Goal: Task Accomplishment & Management: Manage account settings

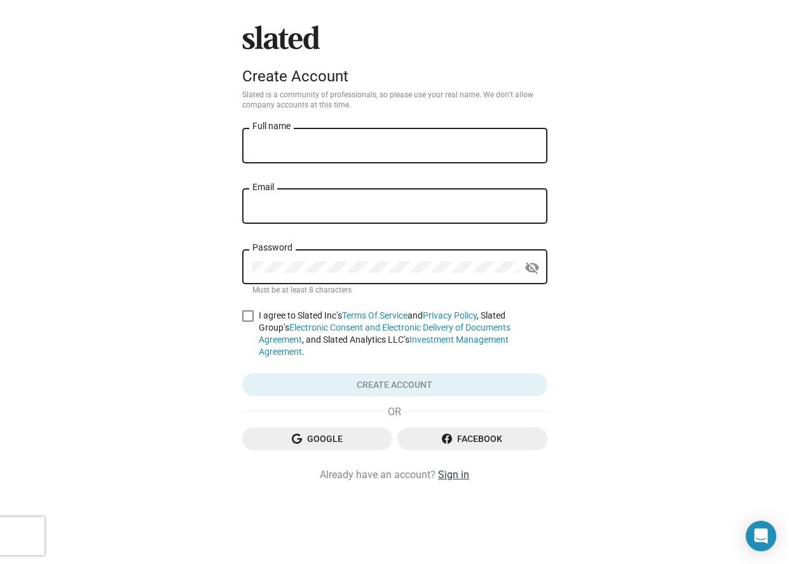
click at [458, 468] on link "Sign in" at bounding box center [453, 474] width 31 height 13
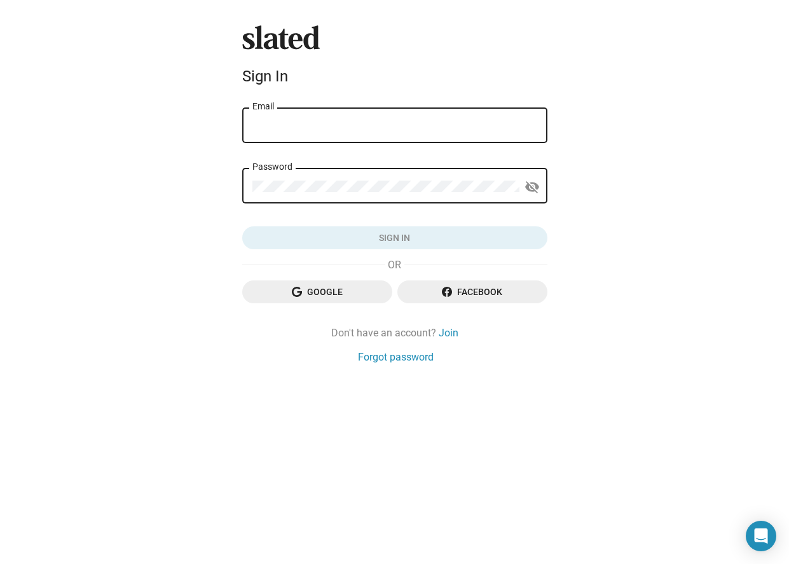
type input "[EMAIL_ADDRESS][DOMAIN_NAME]"
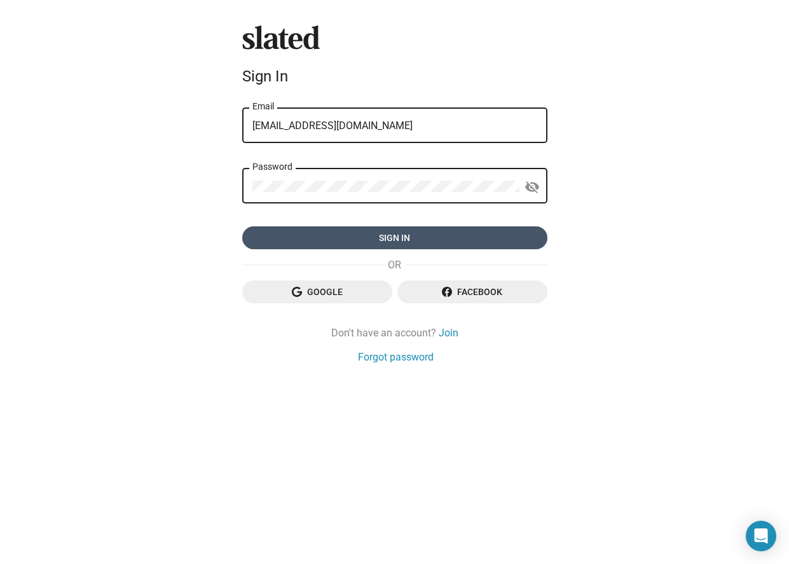
click at [343, 239] on span "Sign in" at bounding box center [394, 237] width 285 height 23
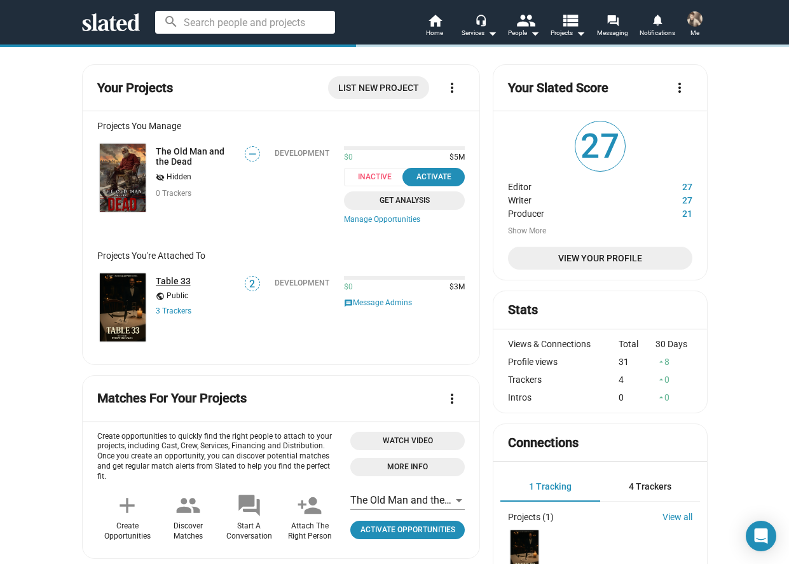
click at [170, 283] on link "Table 33" at bounding box center [173, 281] width 35 height 10
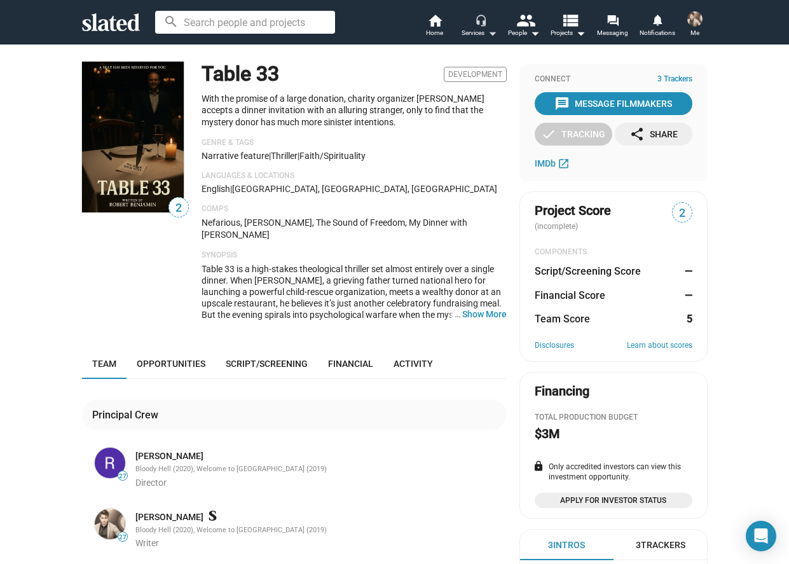
click at [487, 28] on mat-icon "arrow_drop_down" at bounding box center [491, 32] width 15 height 15
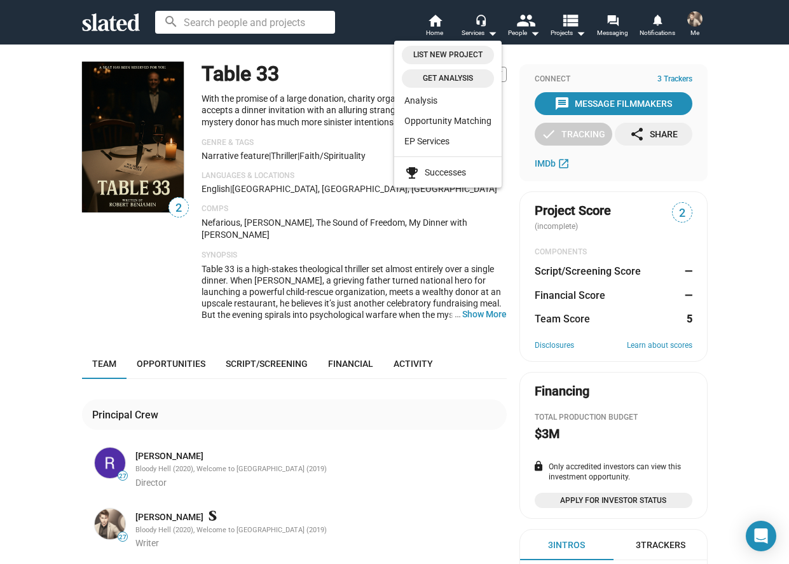
click at [445, 83] on span "Get analysis" at bounding box center [447, 78] width 77 height 13
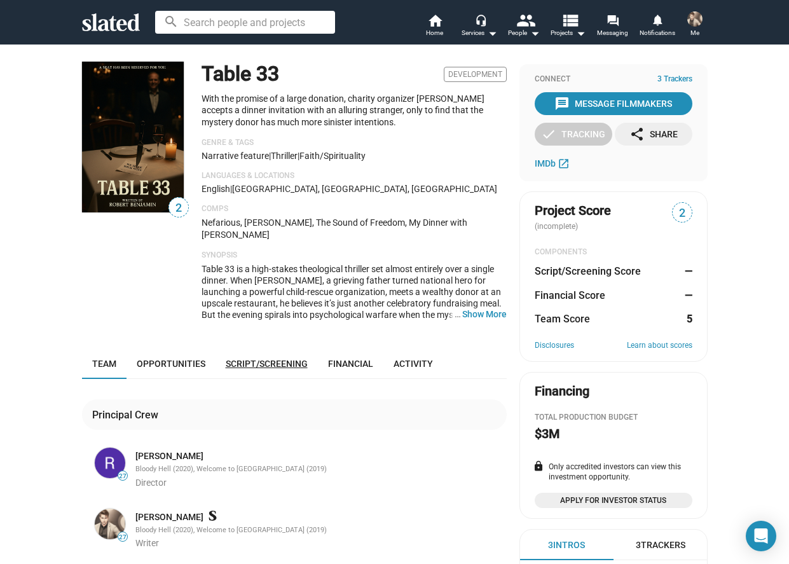
click at [255, 360] on link "Script/Screening" at bounding box center [267, 363] width 102 height 31
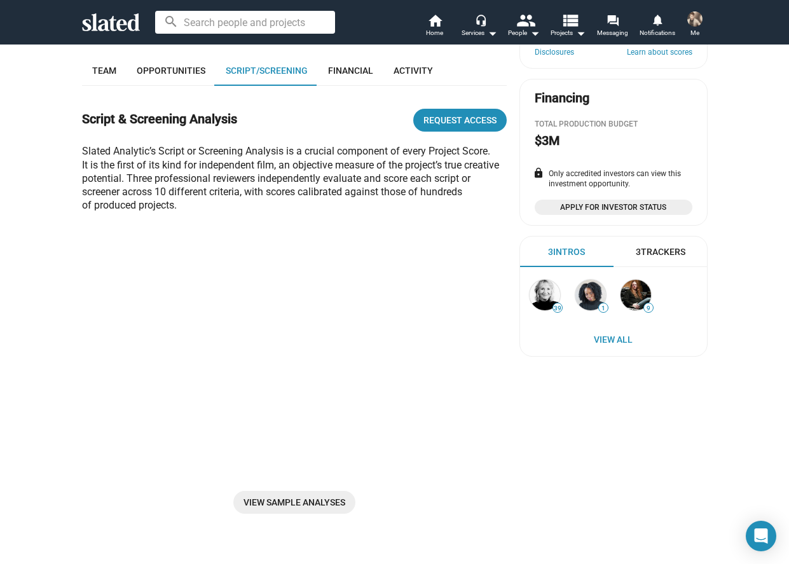
scroll to position [294, 0]
click at [472, 108] on span "Request Access" at bounding box center [459, 119] width 73 height 23
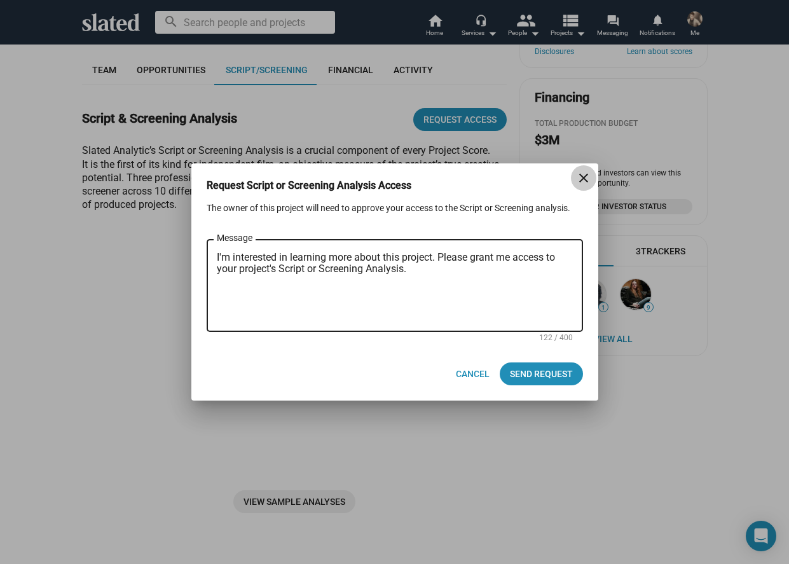
click at [584, 180] on mat-icon "close" at bounding box center [583, 177] width 15 height 15
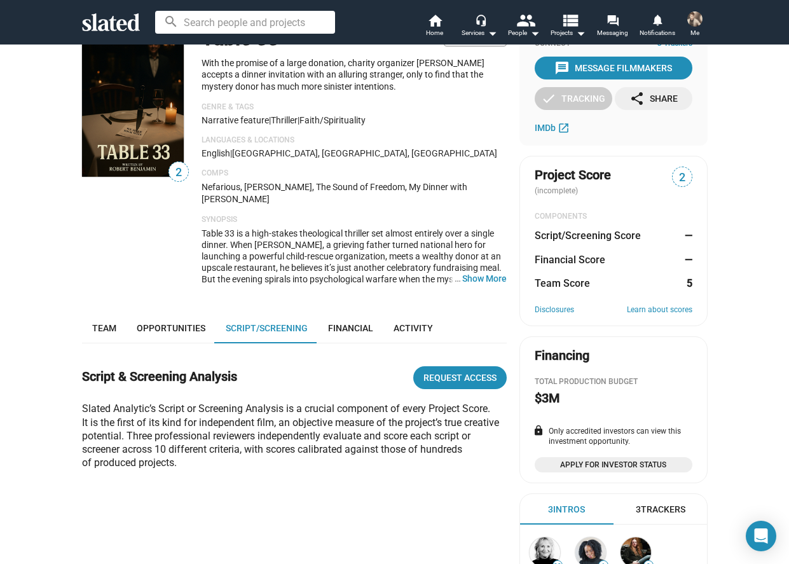
scroll to position [0, 0]
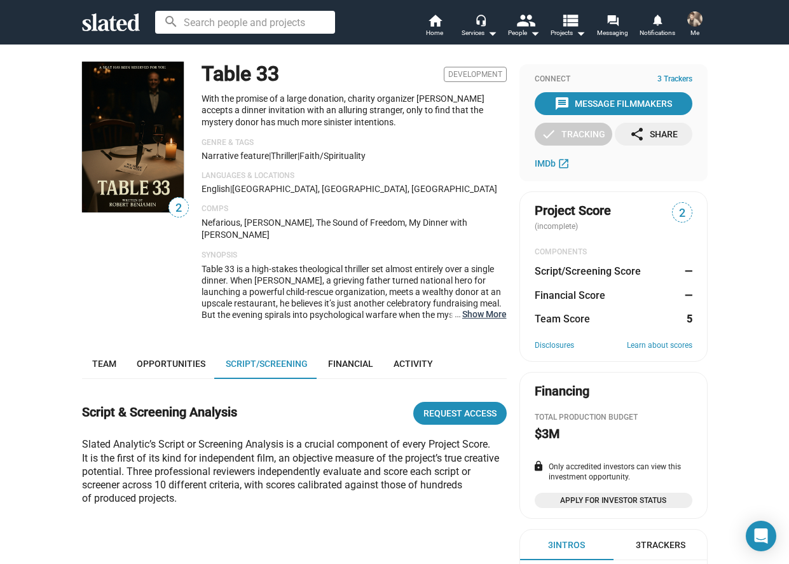
click at [473, 308] on button "… Show More" at bounding box center [484, 313] width 45 height 11
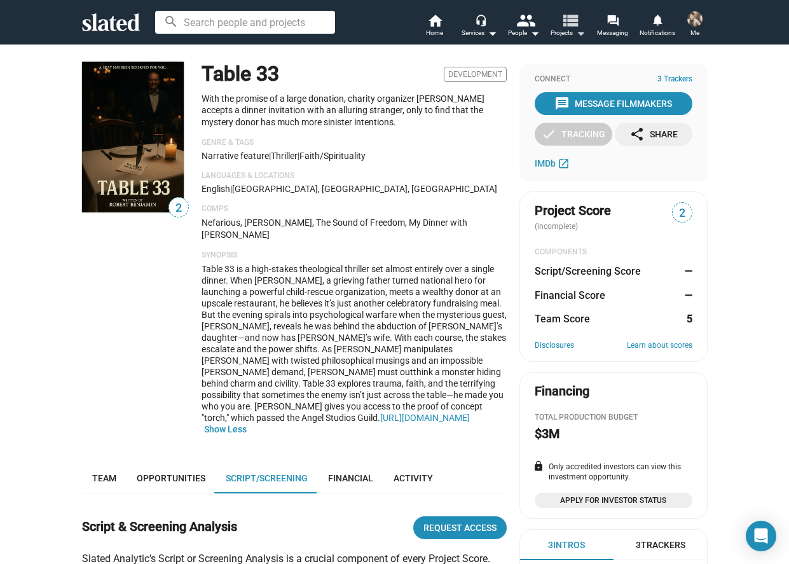
click at [569, 31] on span "Projects arrow_drop_down" at bounding box center [568, 32] width 35 height 15
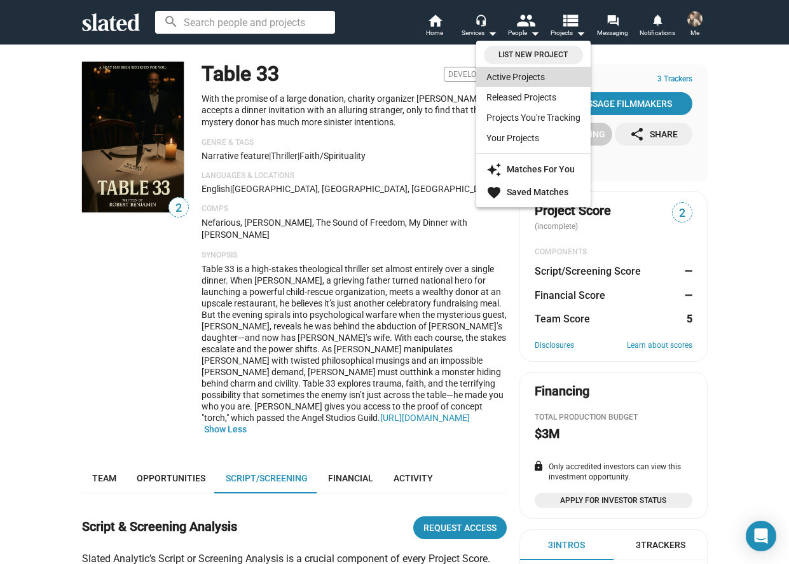
click at [525, 77] on link "Active Projects" at bounding box center [533, 77] width 114 height 20
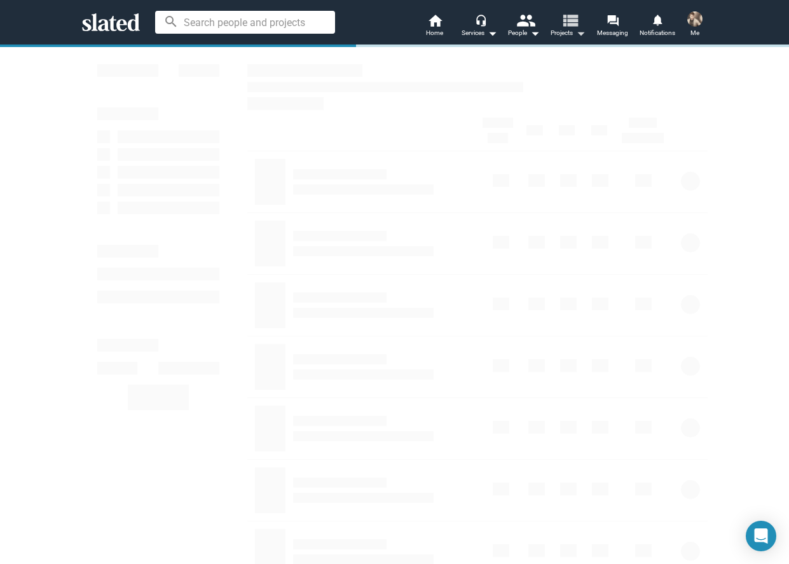
click at [574, 31] on mat-icon "arrow_drop_down" at bounding box center [580, 32] width 15 height 15
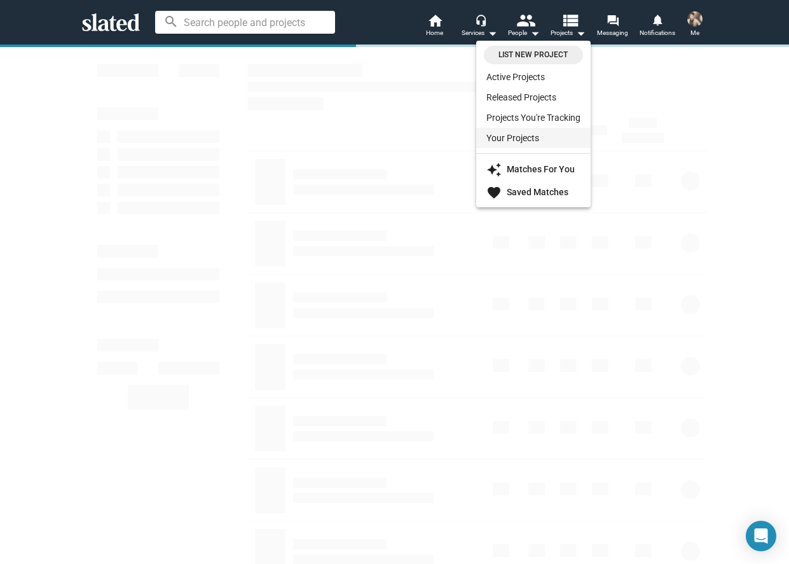
click at [535, 134] on link "Your Projects" at bounding box center [533, 138] width 114 height 20
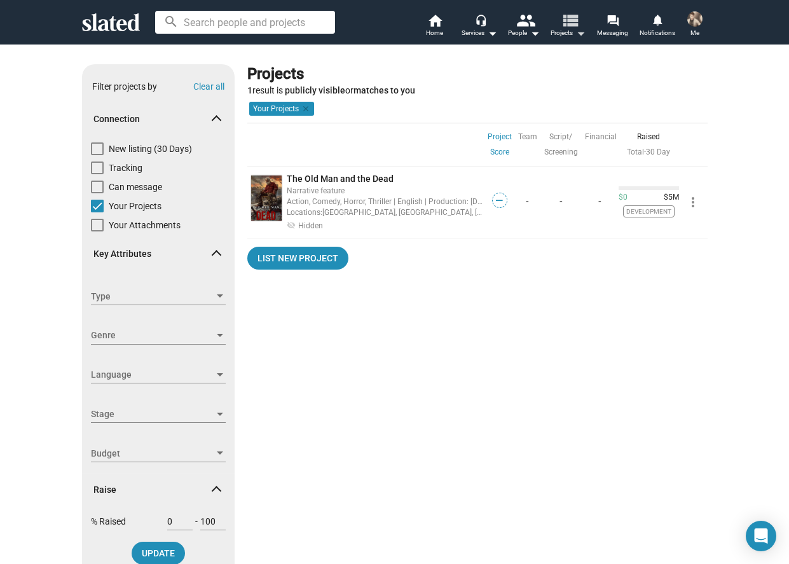
click at [573, 29] on mat-icon "view_list" at bounding box center [569, 20] width 18 height 18
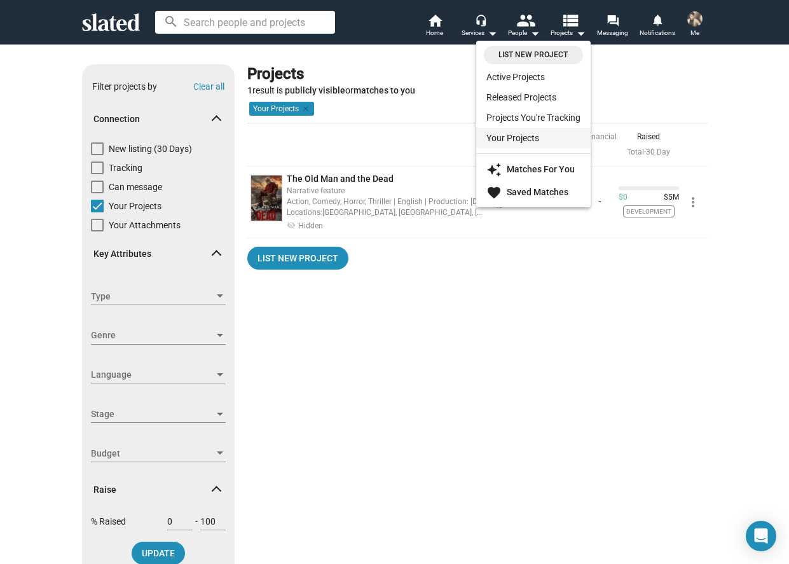
click at [509, 135] on link "Your Projects" at bounding box center [533, 138] width 114 height 20
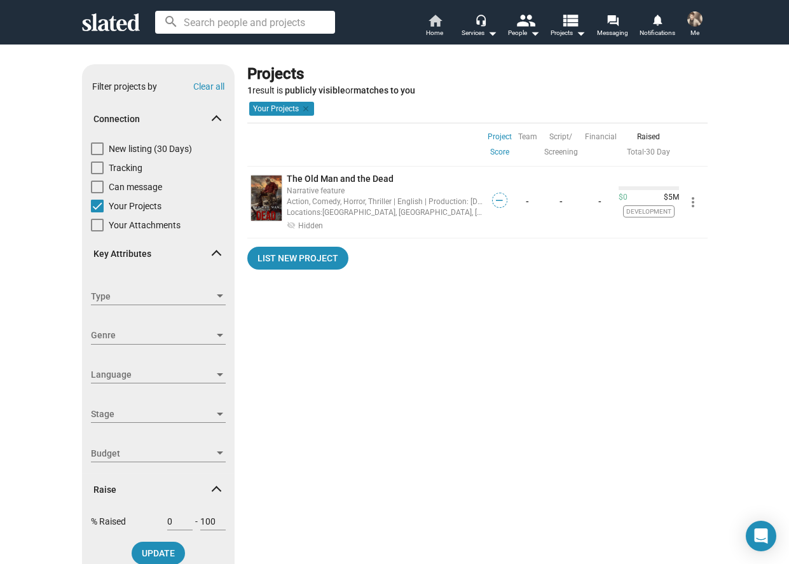
click at [432, 31] on span "Home" at bounding box center [434, 32] width 17 height 15
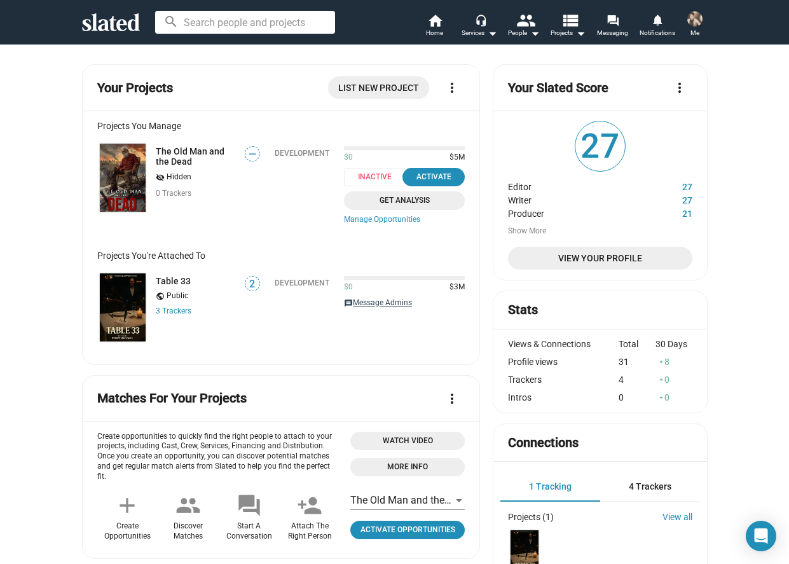
click at [374, 304] on button "message Message Admins" at bounding box center [378, 304] width 68 height 12
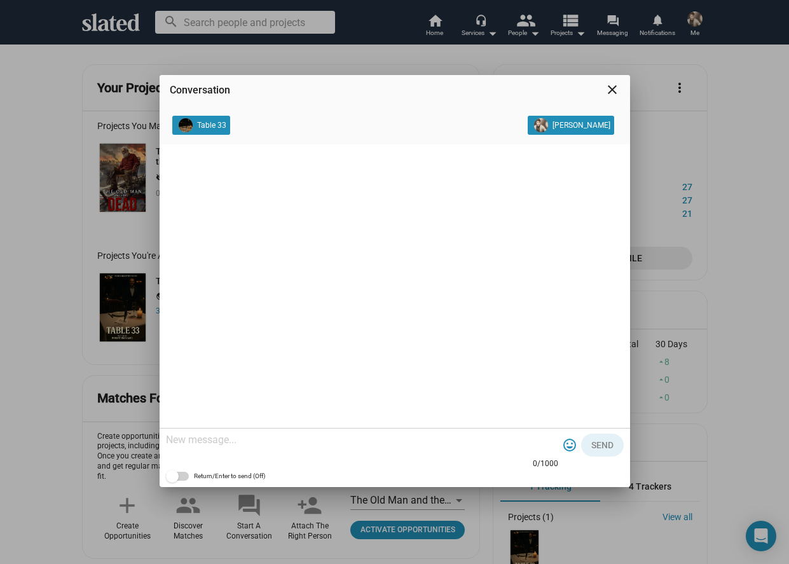
click at [615, 87] on mat-icon "close" at bounding box center [612, 89] width 15 height 15
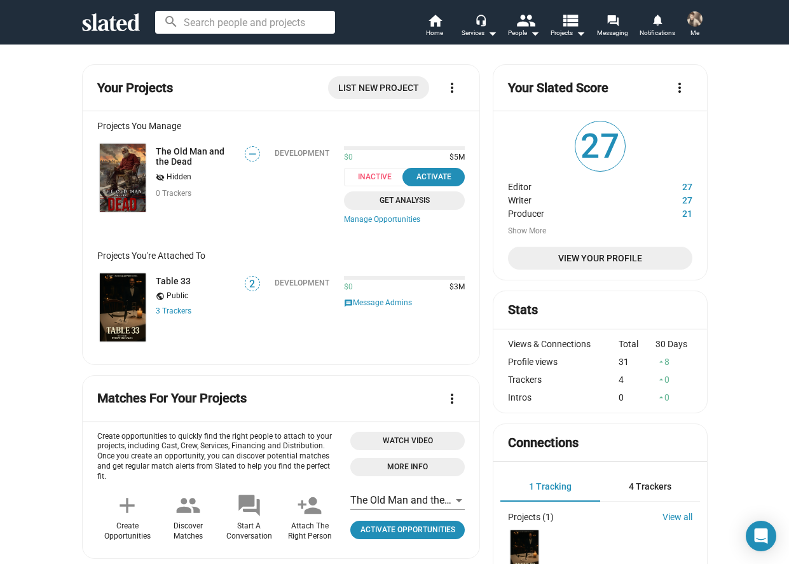
click at [693, 29] on span "Me" at bounding box center [694, 32] width 9 height 15
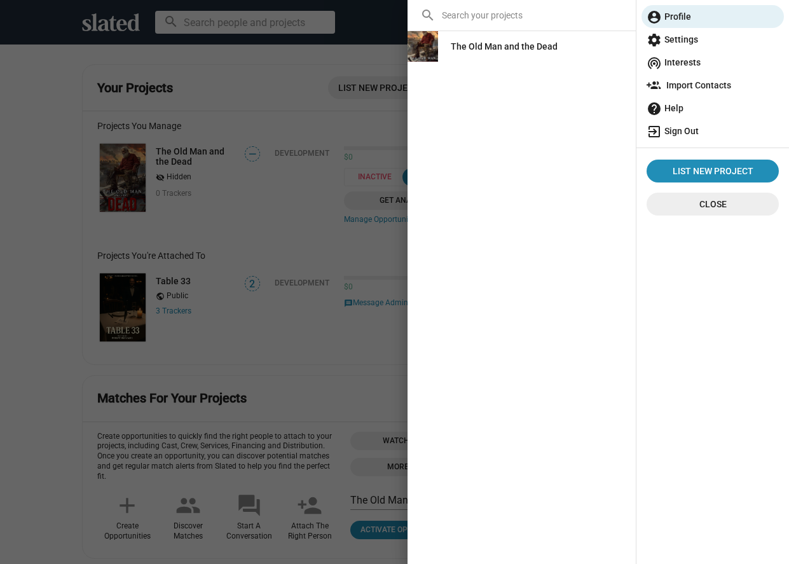
click at [696, 135] on span "exit_to_app Sign Out" at bounding box center [713, 131] width 132 height 23
